Goal: Transaction & Acquisition: Purchase product/service

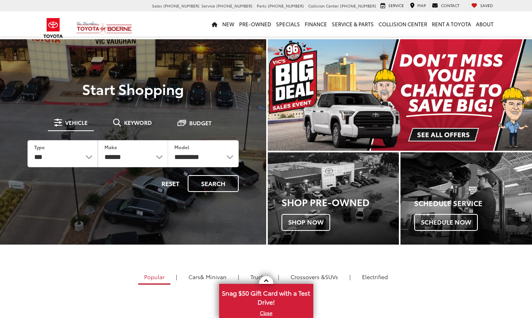
select select "******"
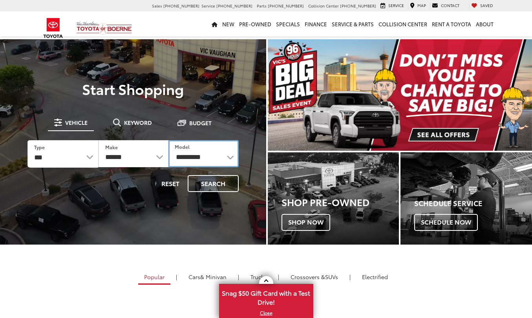
click at [229, 158] on select "**********" at bounding box center [203, 153] width 70 height 27
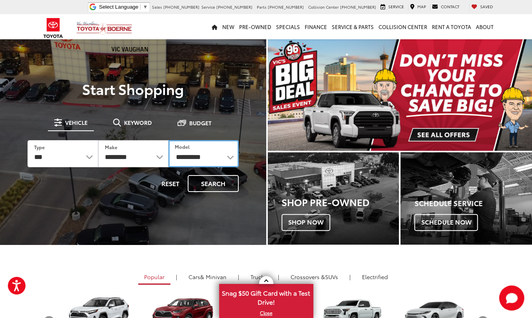
click at [218, 158] on select "**********" at bounding box center [203, 153] width 70 height 27
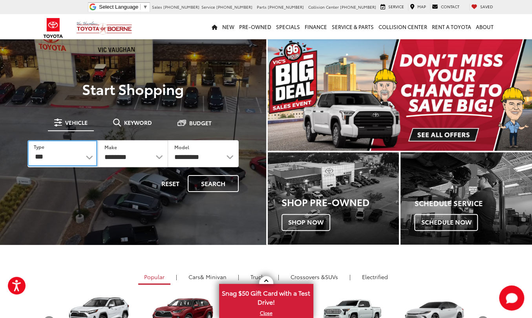
click at [84, 156] on select "*** *** **** *********" at bounding box center [62, 153] width 70 height 27
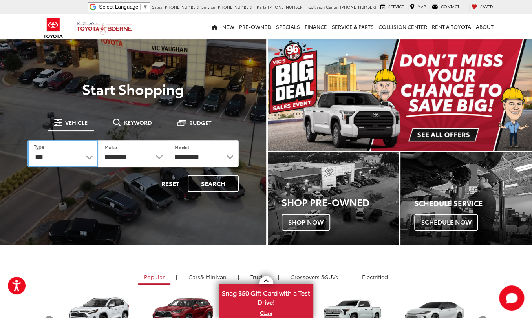
select select "******"
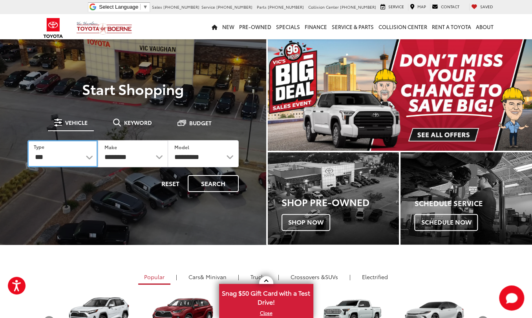
click at [27, 140] on select "*** *** **** *********" at bounding box center [62, 153] width 70 height 27
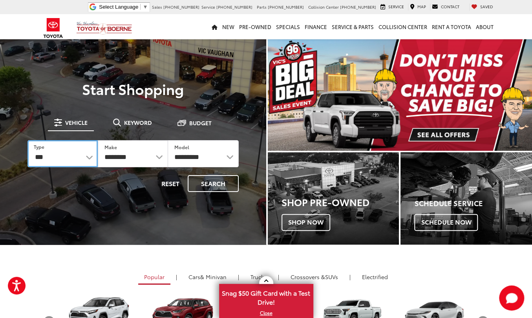
select select
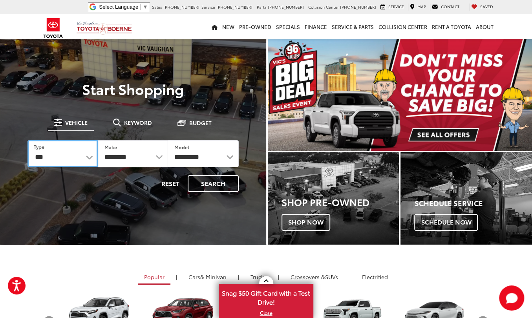
select select
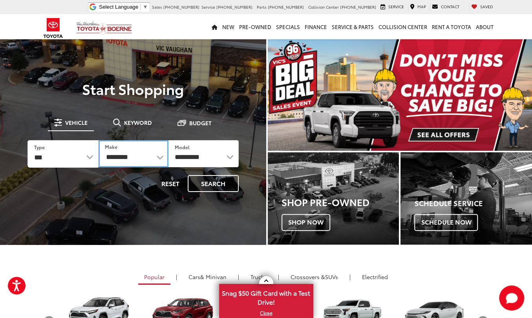
click at [137, 157] on select "**********" at bounding box center [133, 153] width 70 height 27
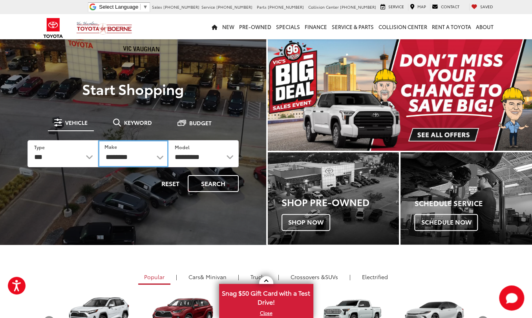
select select "******"
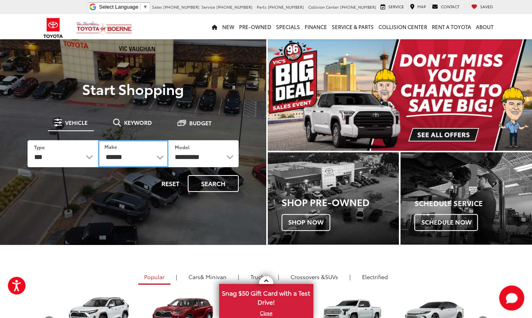
click at [98, 140] on select "**********" at bounding box center [133, 153] width 70 height 27
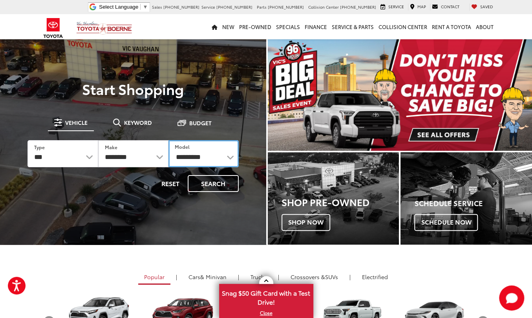
click at [229, 157] on select "**********" at bounding box center [203, 153] width 70 height 27
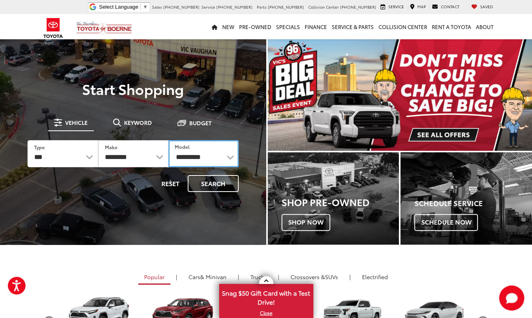
select select "*****"
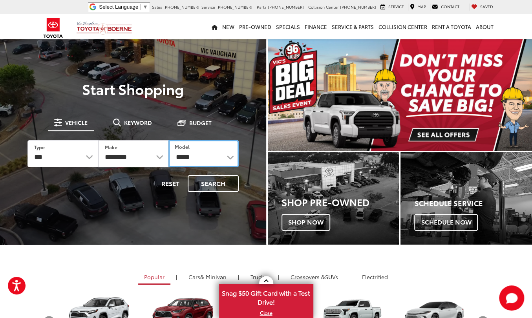
click at [168, 140] on select "**********" at bounding box center [203, 153] width 70 height 27
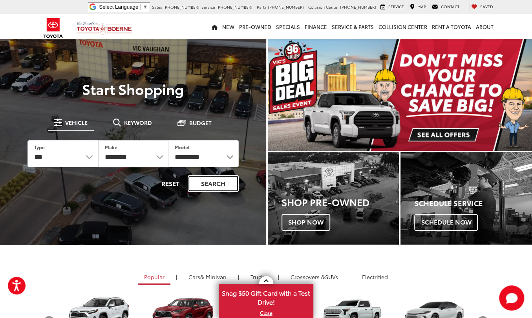
click at [219, 178] on button "Search" at bounding box center [213, 183] width 51 height 17
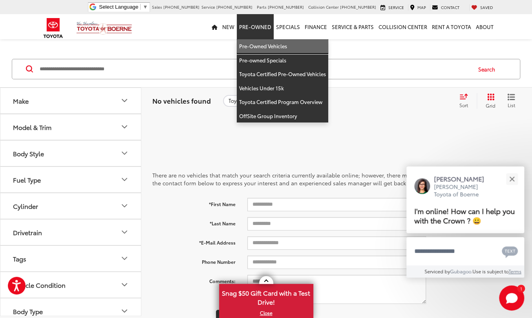
click at [237, 53] on link "Pre-Owned Vehicles" at bounding box center [282, 46] width 91 height 14
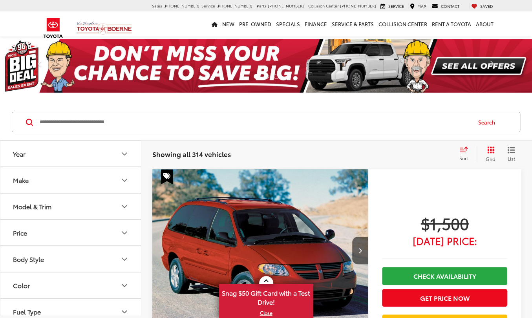
click at [122, 181] on icon "Make" at bounding box center [124, 179] width 9 height 9
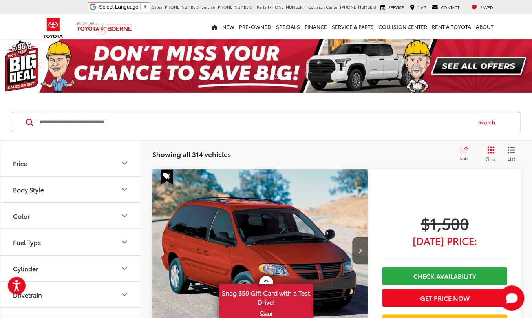
click at [106, 73] on img at bounding box center [106, 73] width 0 height 0
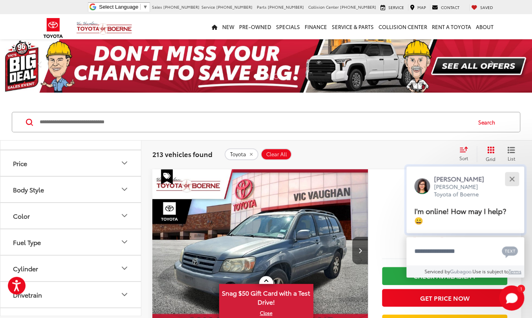
click at [510, 176] on div "Close" at bounding box center [511, 178] width 5 height 5
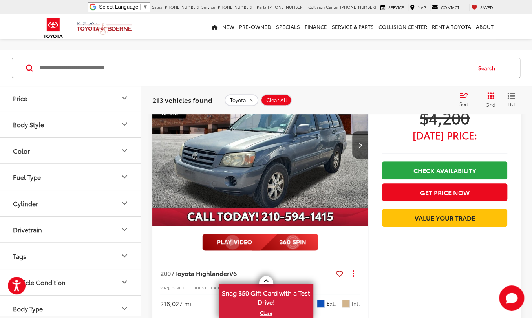
scroll to position [113, 0]
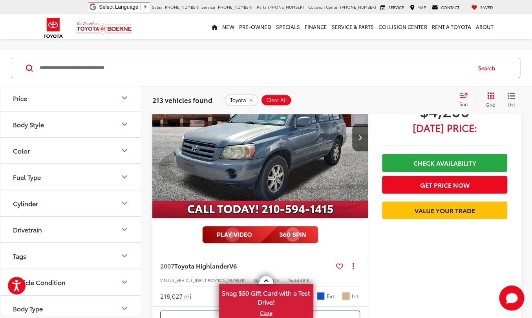
click at [122, 76] on icon "Model & Trim" at bounding box center [124, 71] width 9 height 9
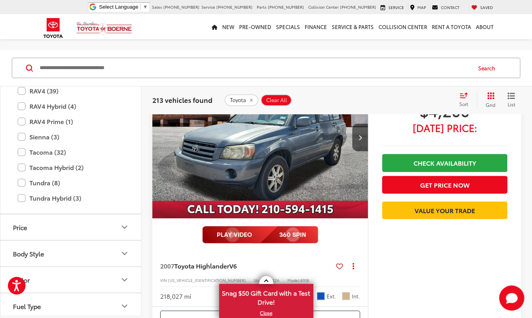
scroll to position [691, 0]
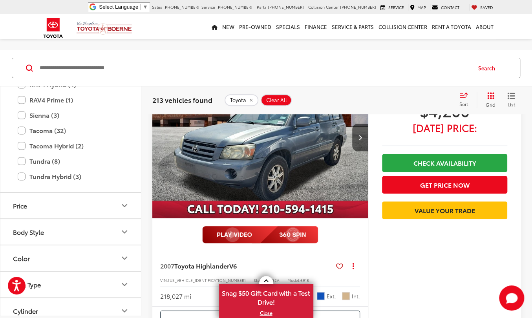
click at [21, 76] on label "RAV4 (39)" at bounding box center [71, 69] width 106 height 14
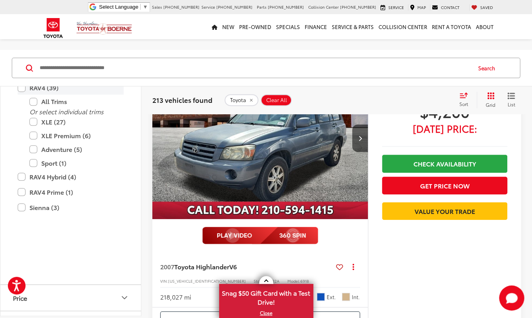
scroll to position [55, 0]
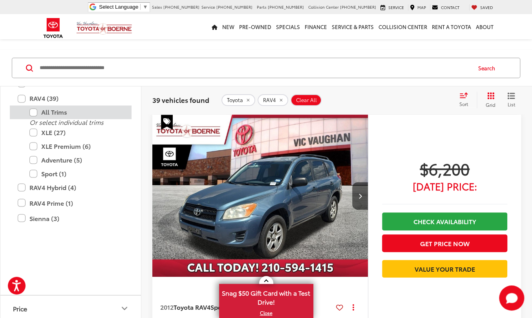
click at [35, 119] on label "All Trims" at bounding box center [76, 112] width 94 height 14
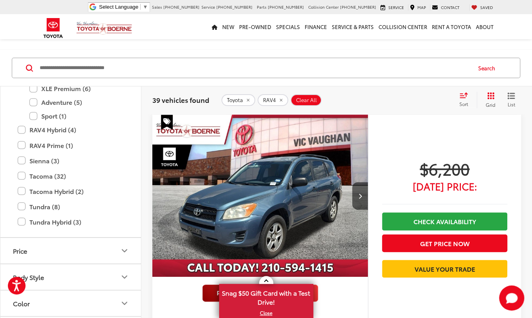
scroll to position [759, 0]
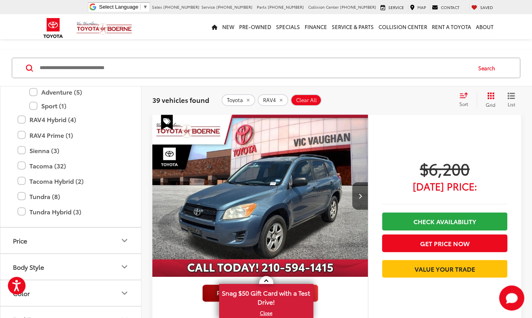
click at [33, 85] on label "XLE Premium (6)" at bounding box center [76, 78] width 94 height 14
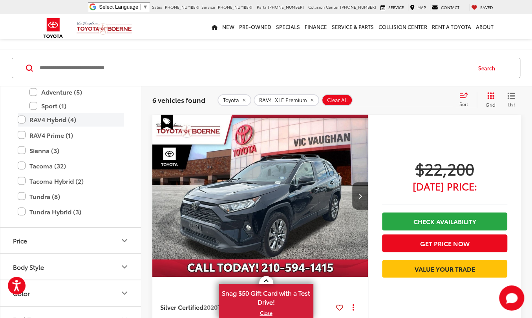
click at [20, 126] on label "RAV4 Hybrid (4)" at bounding box center [71, 120] width 106 height 14
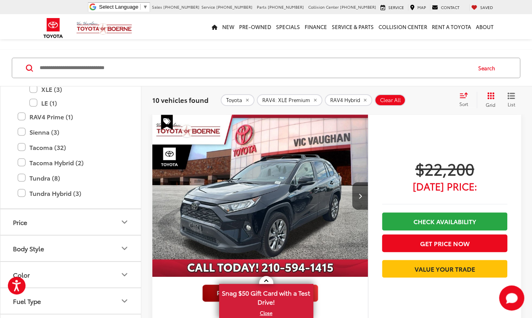
scroll to position [859, 0]
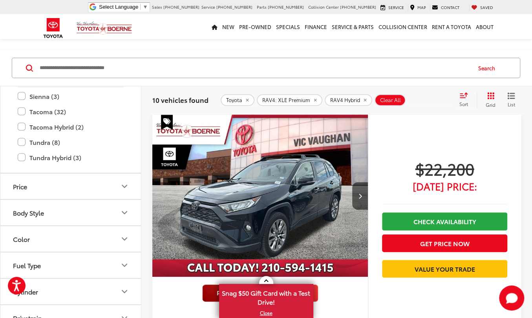
click at [20, 87] on label "RAV4 Prime (1)" at bounding box center [71, 81] width 106 height 14
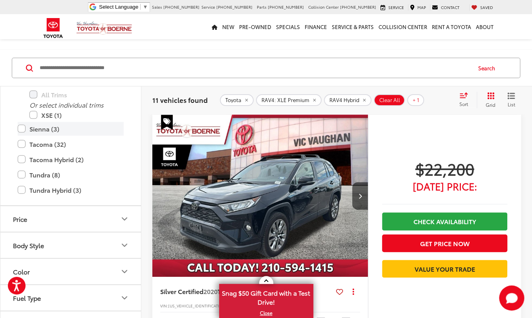
click at [18, 135] on label "Sienna (3)" at bounding box center [71, 129] width 106 height 14
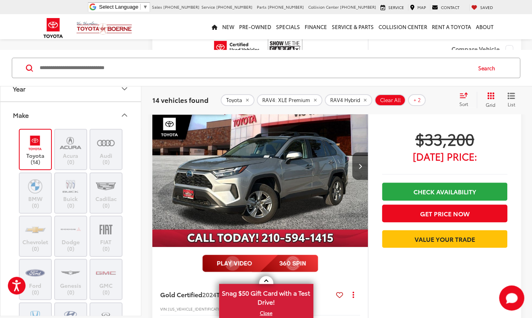
scroll to position [3302, 0]
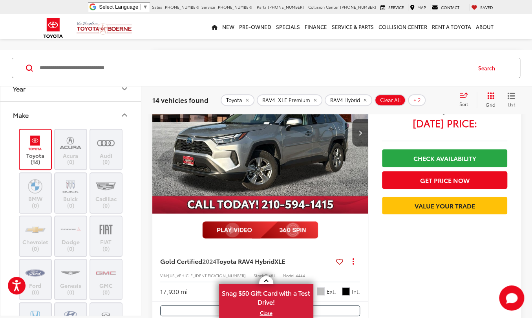
click at [310, 170] on img "2024 Toyota RAV4 Hybrid XLE 0" at bounding box center [260, 132] width 217 height 162
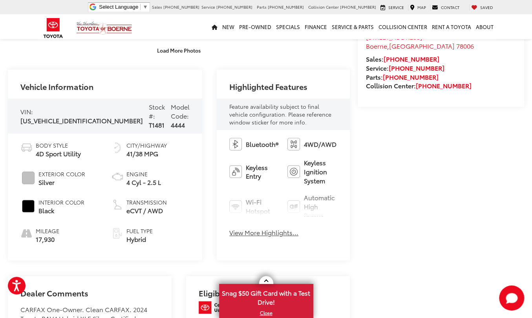
scroll to position [255, 0]
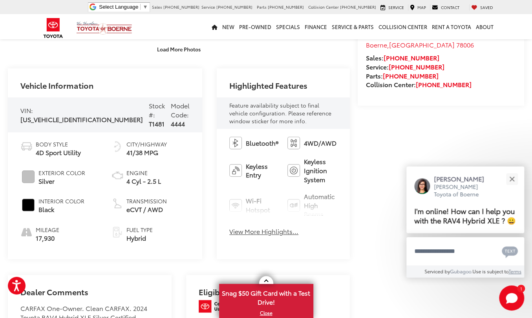
drag, startPoint x: 230, startPoint y: 231, endPoint x: 268, endPoint y: 209, distance: 43.6
click at [230, 231] on button "View More Highlights..." at bounding box center [263, 231] width 69 height 9
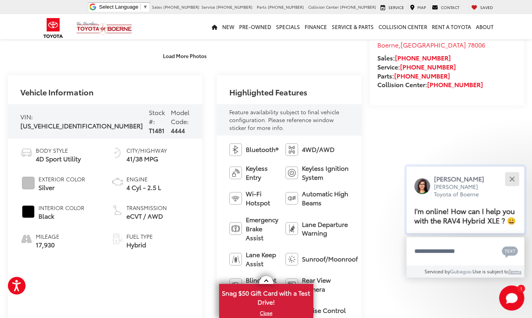
click at [506, 175] on button "Close" at bounding box center [511, 178] width 17 height 17
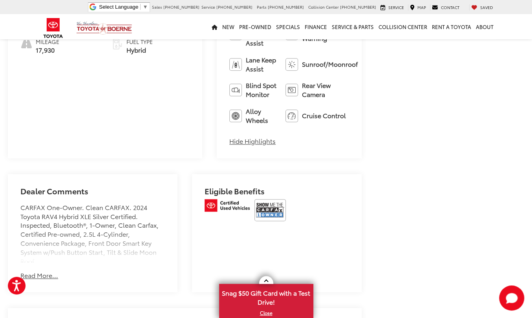
scroll to position [462, 0]
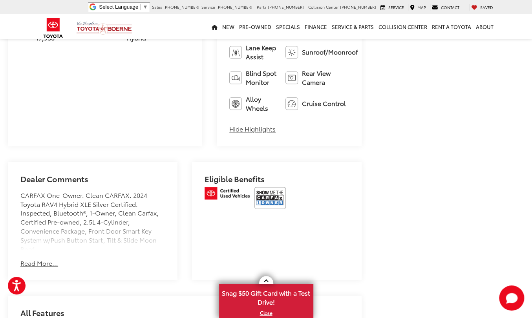
drag, startPoint x: 534, startPoint y: 102, endPoint x: 522, endPoint y: 146, distance: 45.9
click at [522, 146] on html "Accessibility Screen-Reader Guide, Feedback, and Issue Reporting | New window V…" at bounding box center [266, 251] width 532 height 1427
click at [37, 249] on div "Dealer Comments CARFAX One-Owner. Clean CARFAX. 2024 Toyota RAV4 Hybrid XLE Sil…" at bounding box center [92, 221] width 169 height 118
click at [36, 259] on button "Read More..." at bounding box center [39, 263] width 38 height 9
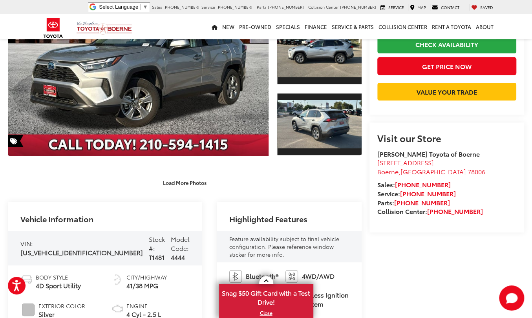
scroll to position [98, 0]
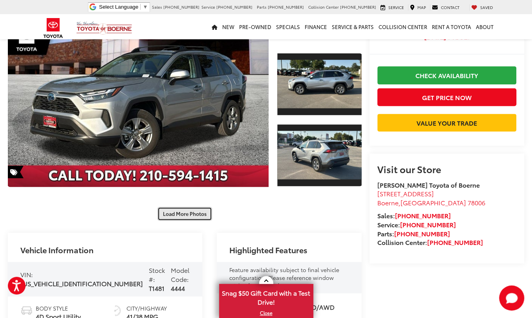
click at [186, 208] on button "Load More Photos" at bounding box center [184, 214] width 55 height 14
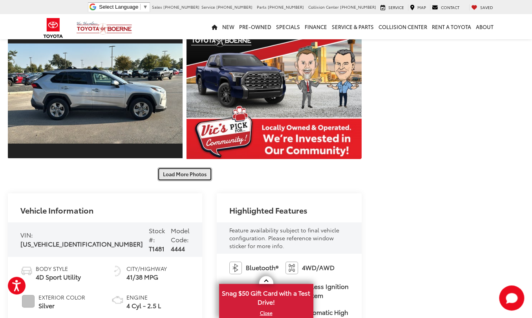
scroll to position [408, 0]
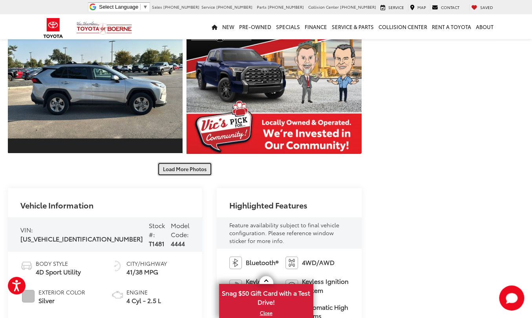
click at [183, 162] on button "Load More Photos" at bounding box center [184, 169] width 55 height 14
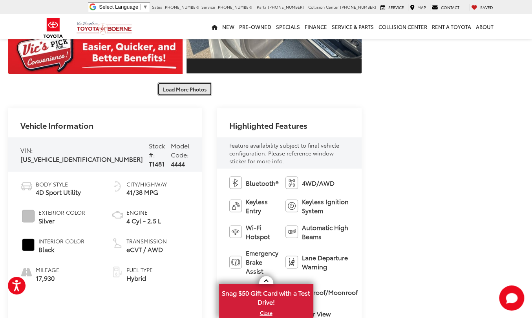
scroll to position [704, 0]
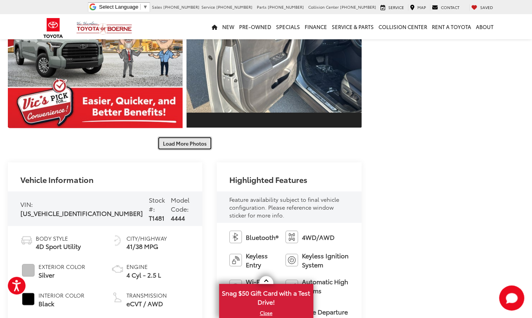
click at [182, 136] on button "Load More Photos" at bounding box center [184, 143] width 55 height 14
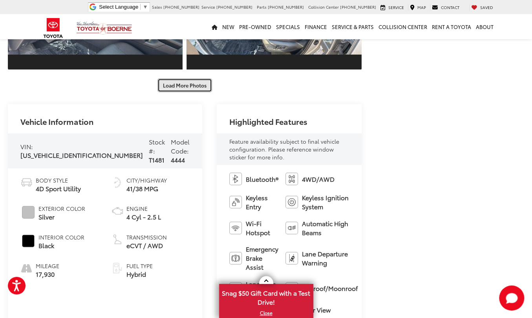
scroll to position [982, 0]
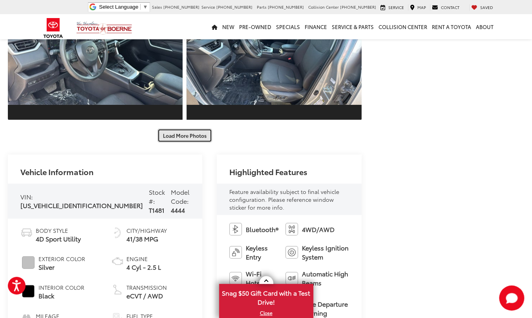
click at [190, 129] on button "Load More Photos" at bounding box center [184, 136] width 55 height 14
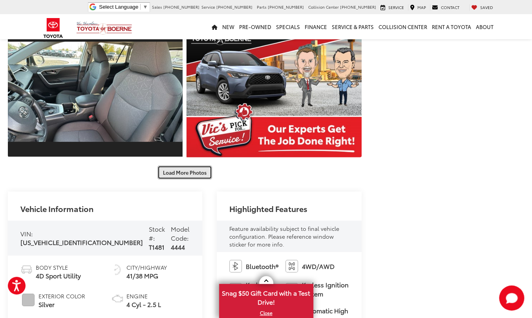
scroll to position [1222, 0]
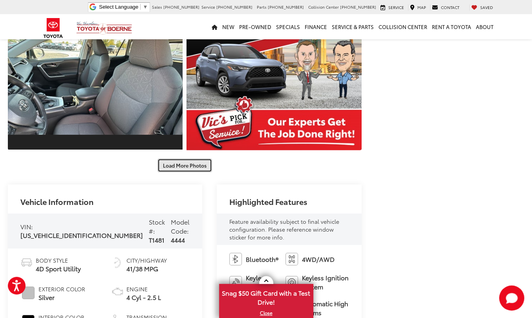
click at [196, 158] on button "Load More Photos" at bounding box center [184, 165] width 55 height 14
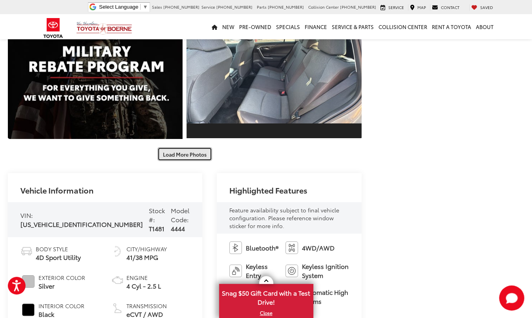
scroll to position [1521, 0]
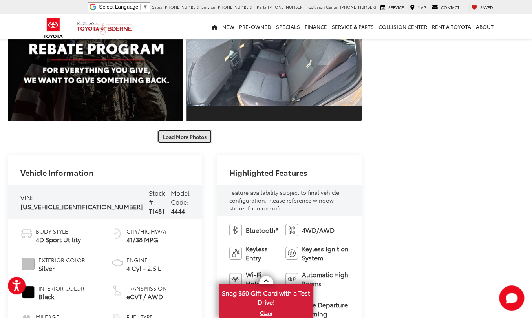
click at [177, 129] on button "Load More Photos" at bounding box center [184, 136] width 55 height 14
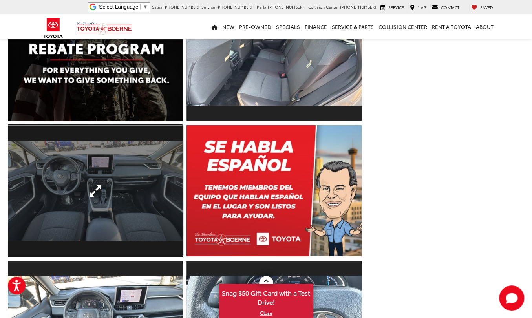
click at [91, 149] on link "Expand Photo 24" at bounding box center [95, 190] width 175 height 131
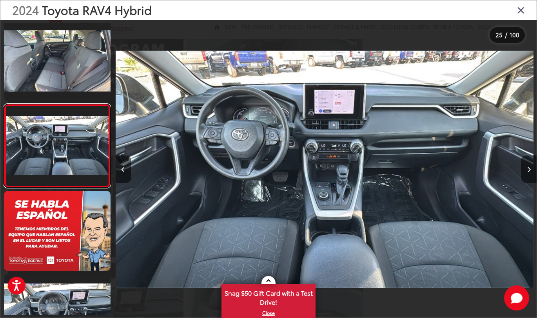
scroll to position [0, 10120]
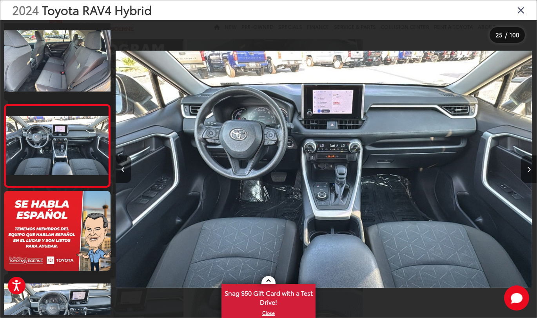
click at [520, 10] on icon "Close gallery" at bounding box center [521, 10] width 8 height 10
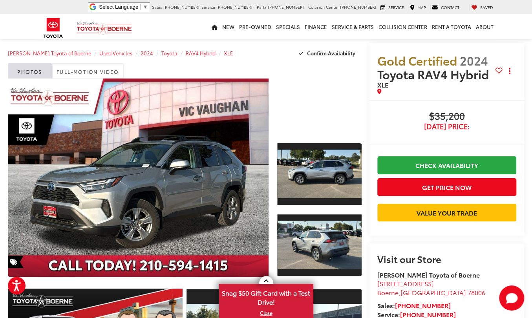
scroll to position [0, 0]
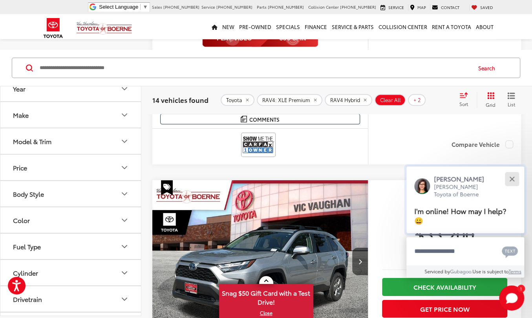
click at [510, 170] on button "Close" at bounding box center [511, 178] width 17 height 17
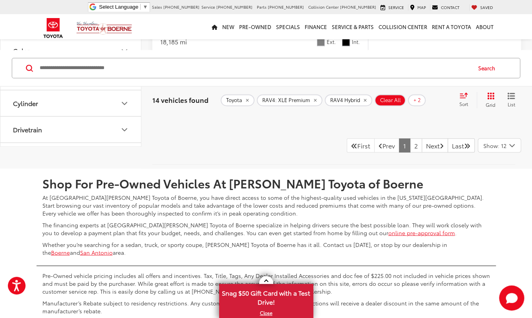
scroll to position [3872, 0]
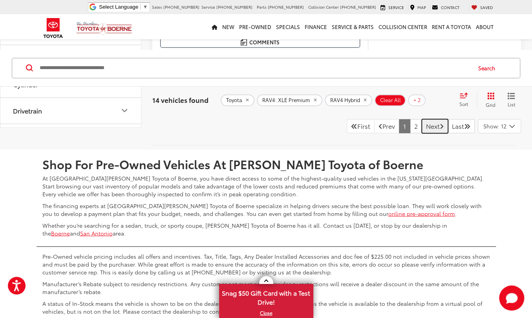
click at [431, 133] on link "Next" at bounding box center [434, 126] width 26 height 14
